Goal: Task Accomplishment & Management: Use online tool/utility

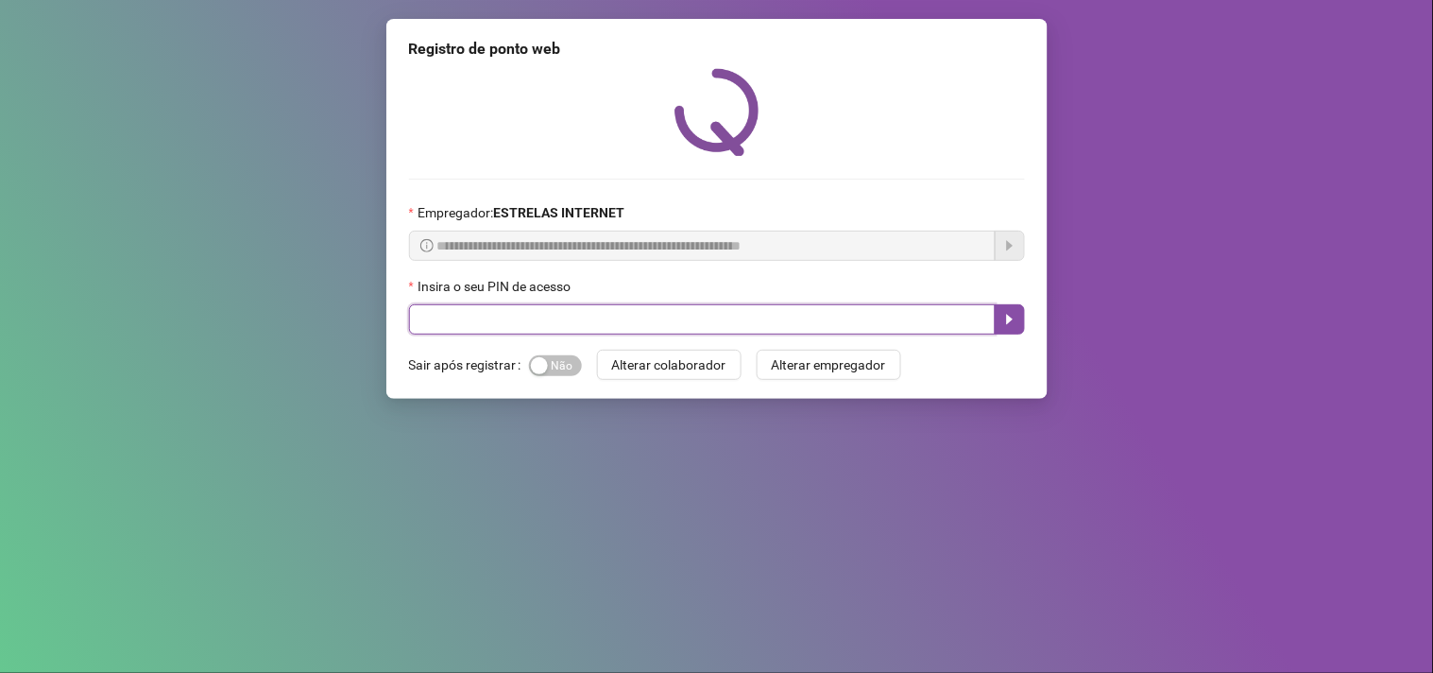
click at [718, 315] on input "text" at bounding box center [702, 319] width 587 height 30
type input "*****"
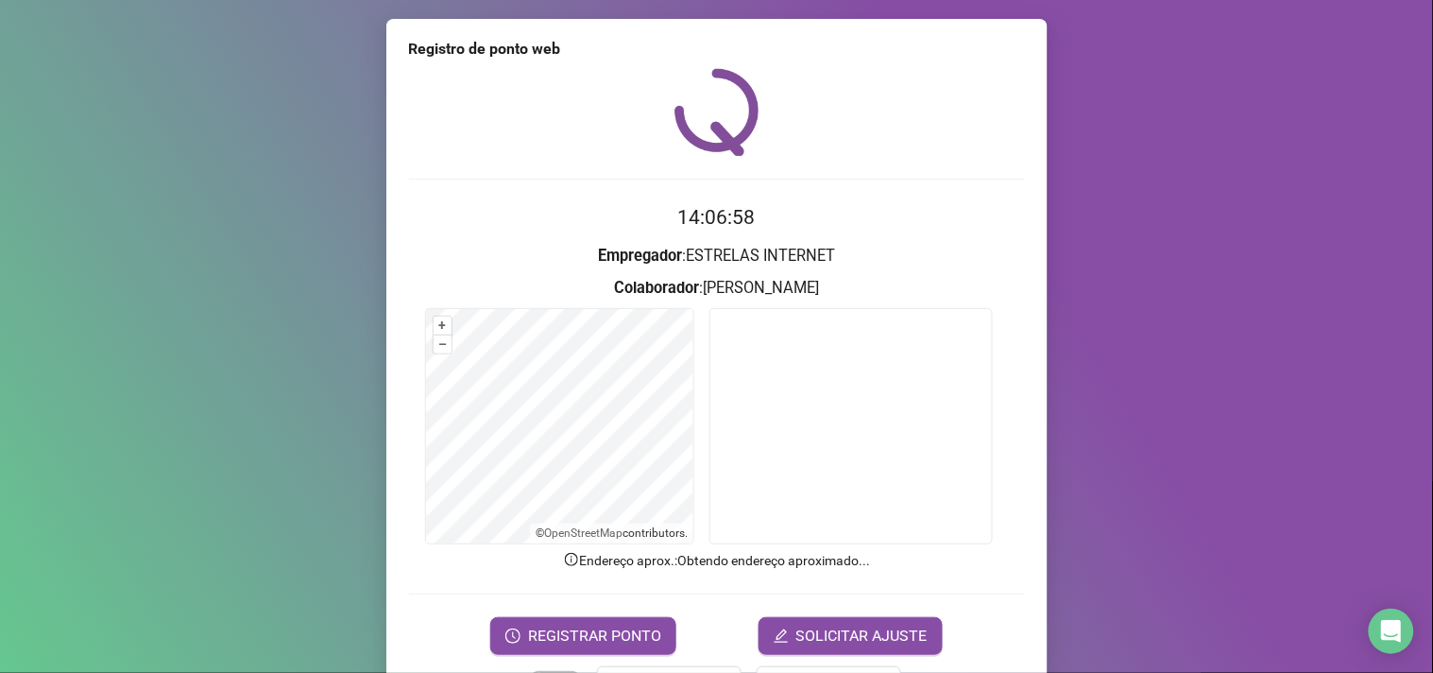
scroll to position [63, 0]
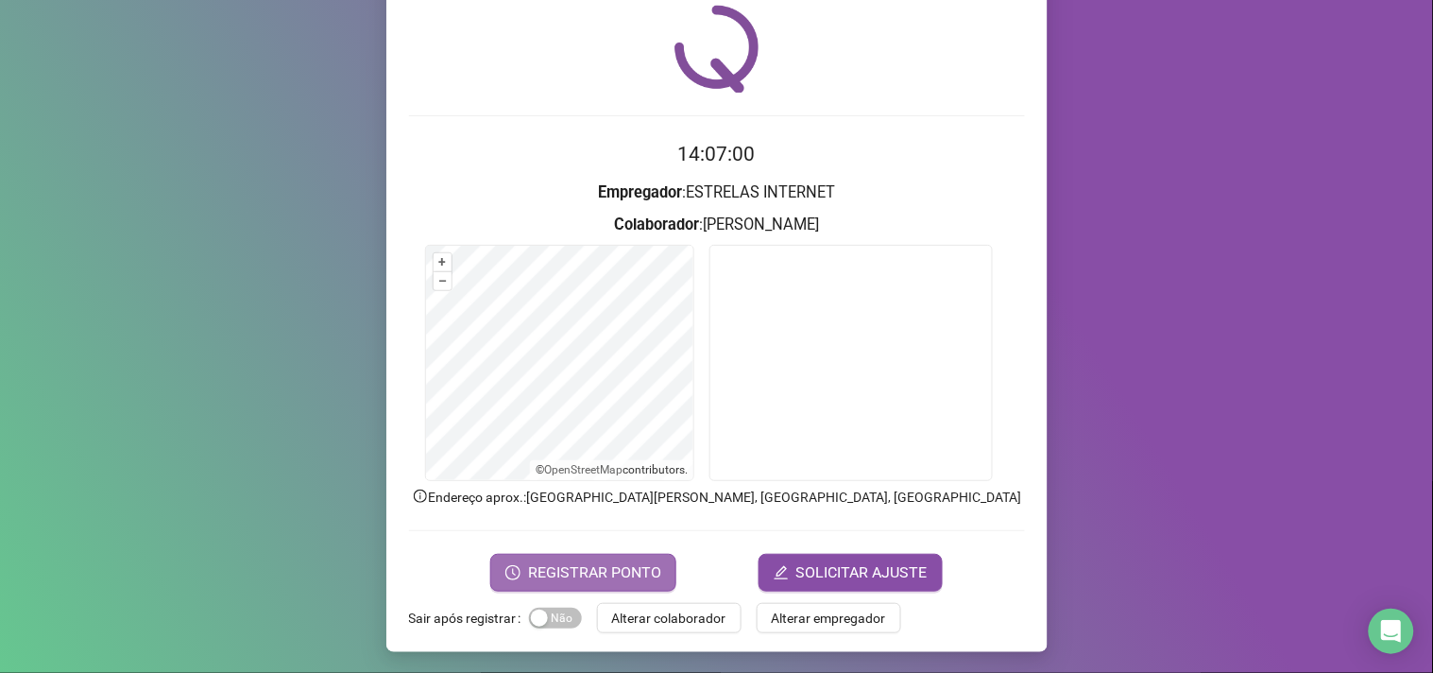
click at [608, 567] on span "REGISTRAR PONTO" at bounding box center [594, 572] width 133 height 23
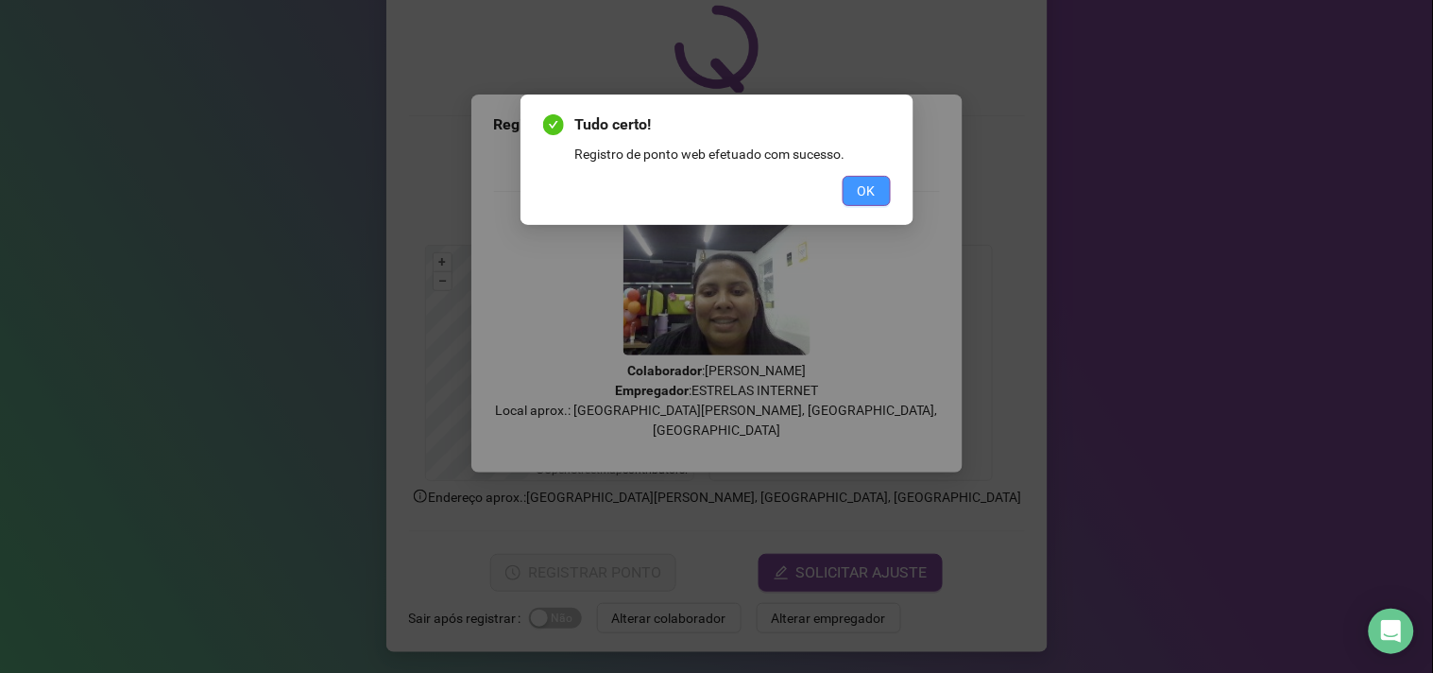
drag, startPoint x: 895, startPoint y: 162, endPoint x: 889, endPoint y: 182, distance: 21.5
click at [894, 172] on div "Tudo certo! Registro de ponto web efetuado com sucesso. OK" at bounding box center [717, 159] width 393 height 130
click at [879, 190] on button "OK" at bounding box center [867, 191] width 48 height 30
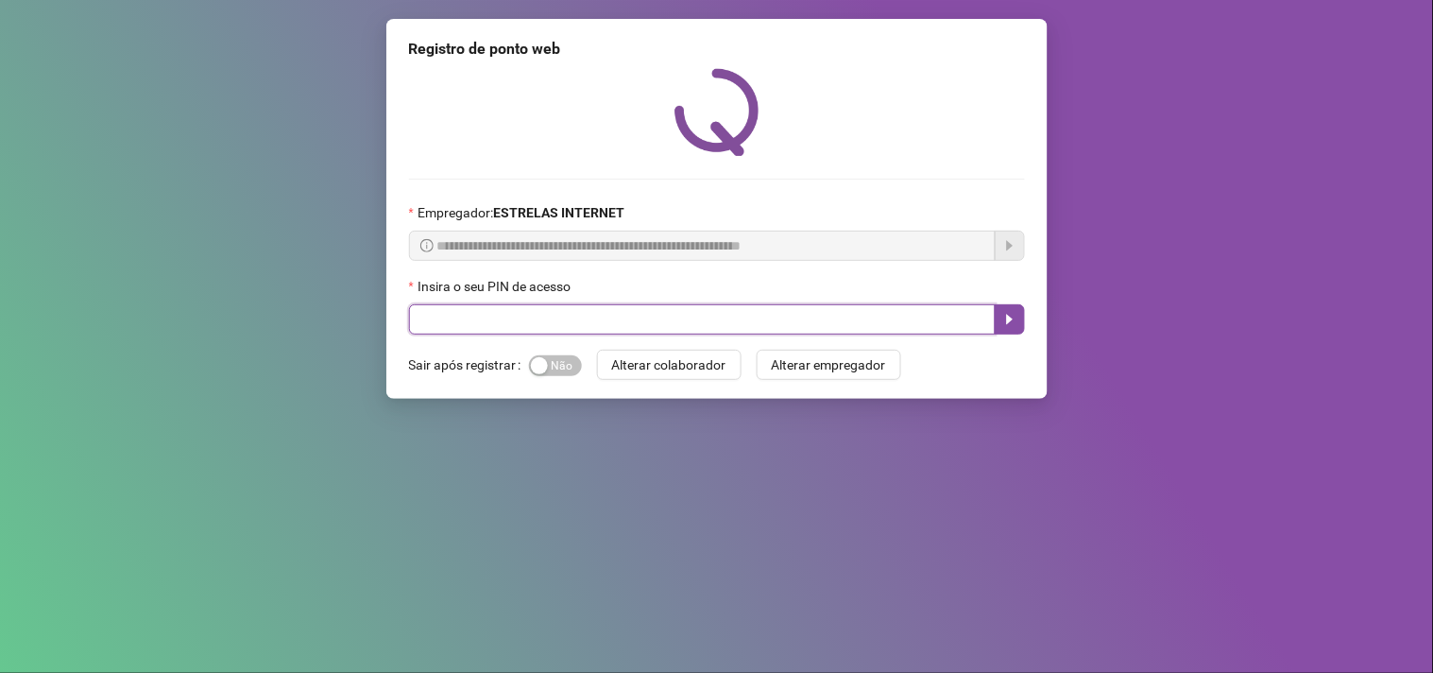
drag, startPoint x: 620, startPoint y: 329, endPoint x: 640, endPoint y: 312, distance: 26.1
click at [619, 327] on input "text" at bounding box center [702, 319] width 587 height 30
type input "*****"
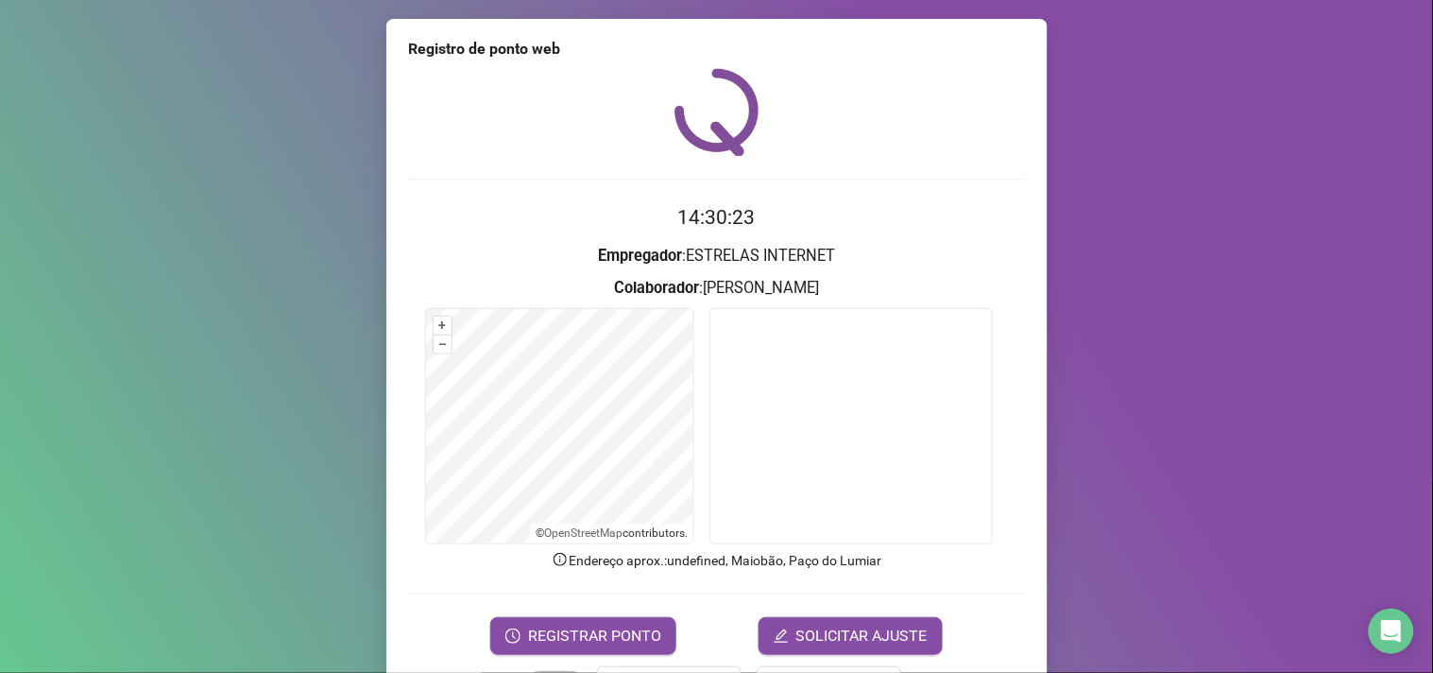
scroll to position [63, 0]
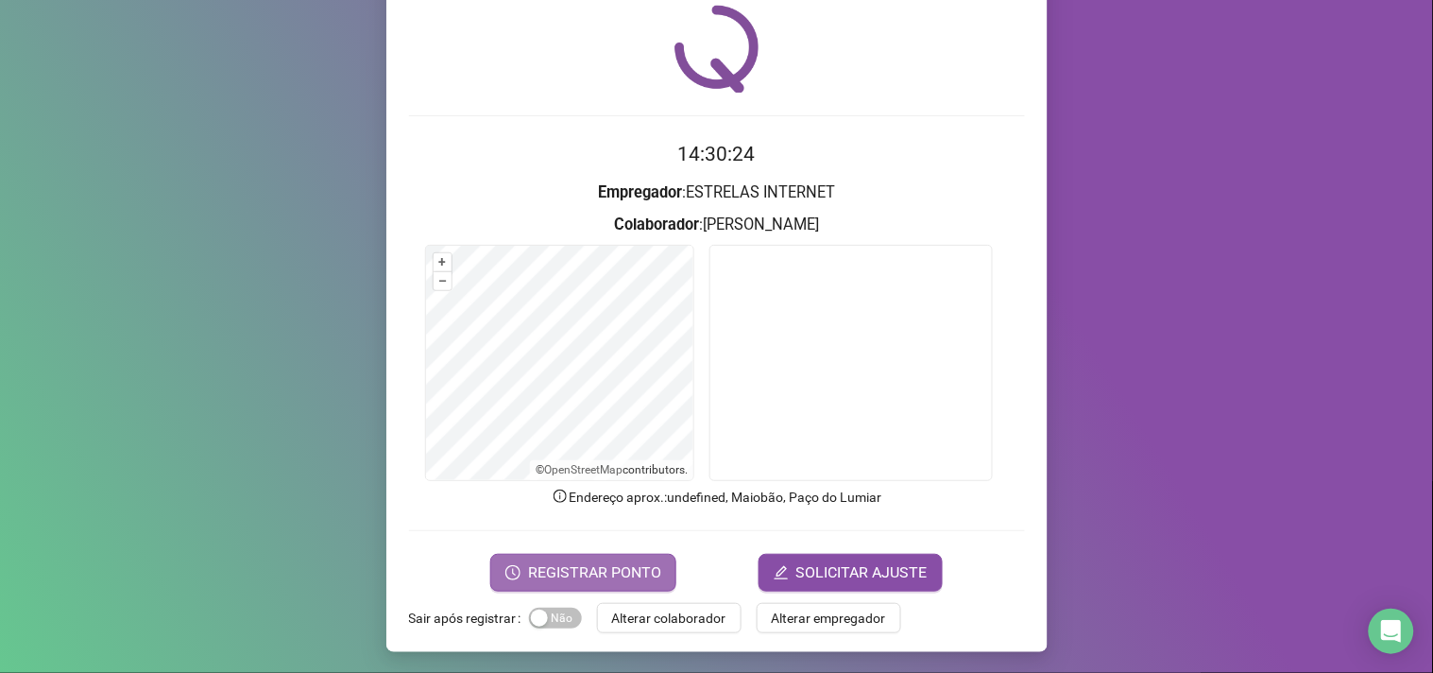
click at [645, 558] on button "REGISTRAR PONTO" at bounding box center [583, 573] width 186 height 38
